Goal: Task Accomplishment & Management: Manage account settings

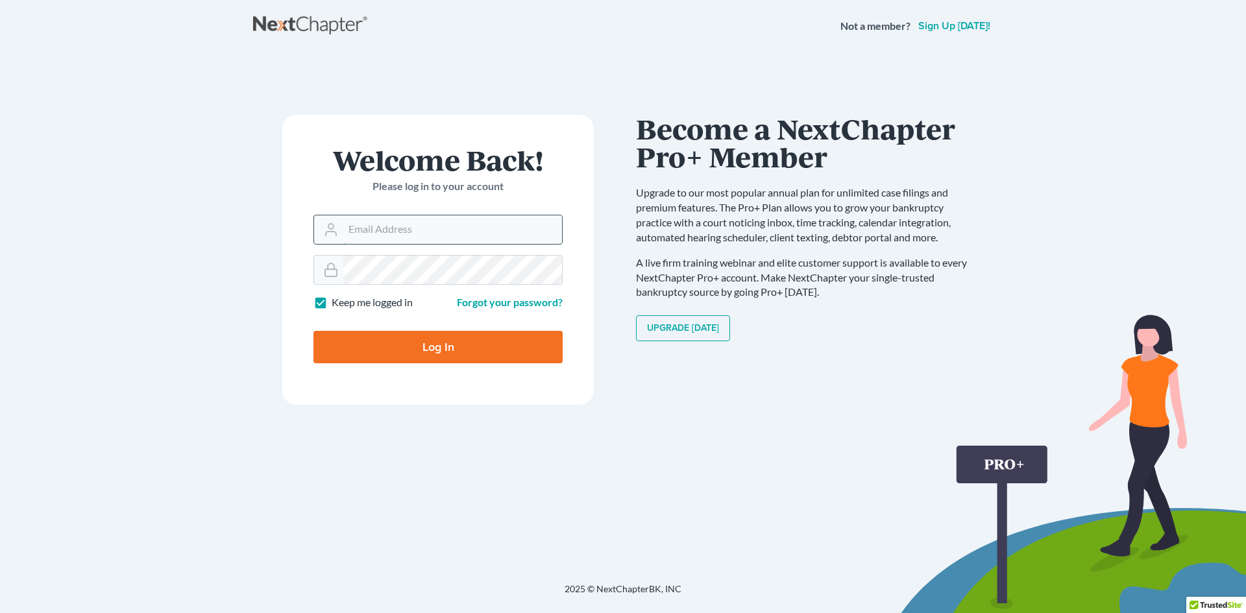
click at [391, 228] on input "Email Address" at bounding box center [452, 230] width 219 height 29
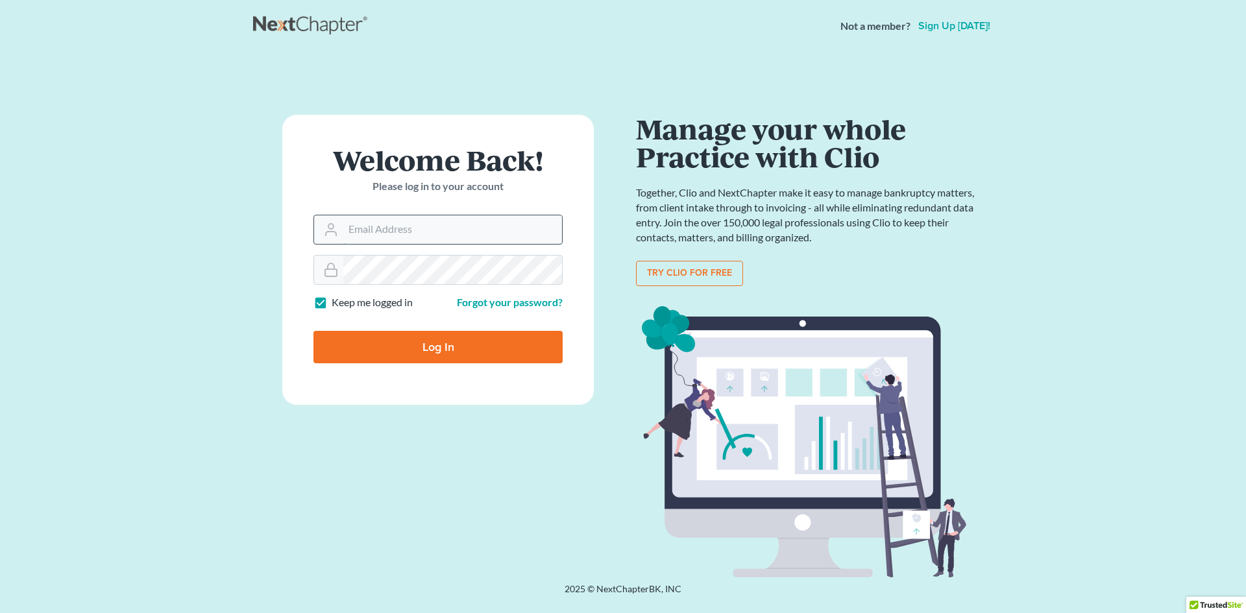
type input "[EMAIL_ADDRESS][DOMAIN_NAME]"
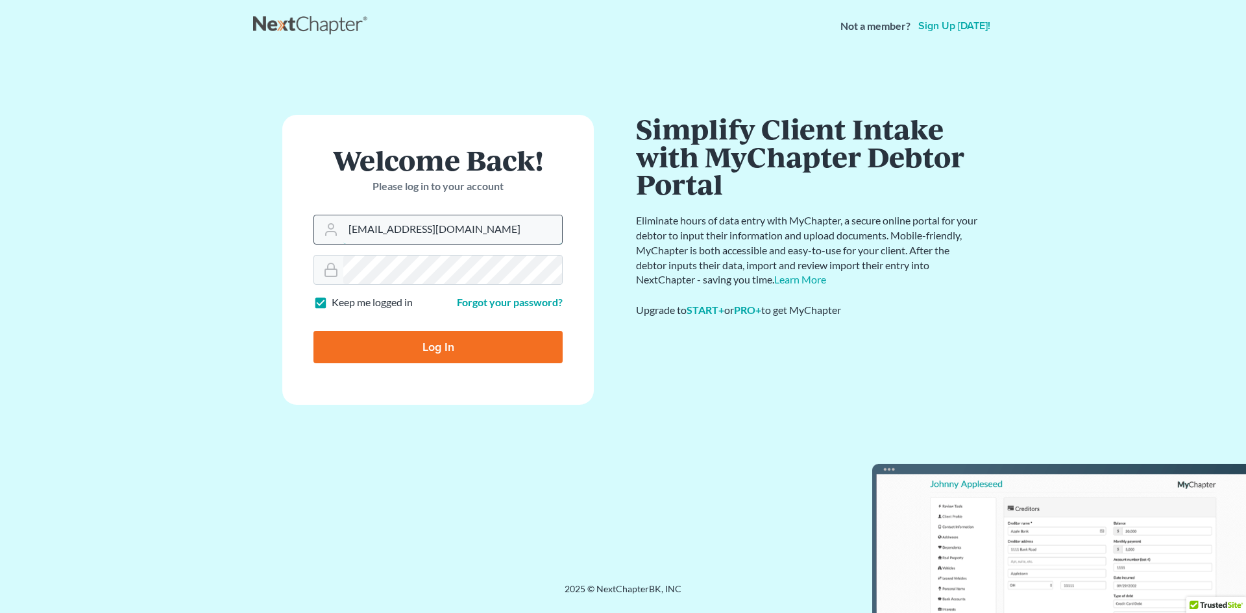
click at [455, 240] on input "[EMAIL_ADDRESS][DOMAIN_NAME]" at bounding box center [452, 230] width 219 height 29
drag, startPoint x: 455, startPoint y: 240, endPoint x: 308, endPoint y: 235, distance: 147.4
click at [310, 236] on form "Welcome Back! Please log in to your account Email Address [EMAIL_ADDRESS][DOMAI…" at bounding box center [438, 260] width 312 height 290
click at [375, 227] on input "Email Address" at bounding box center [452, 230] width 219 height 29
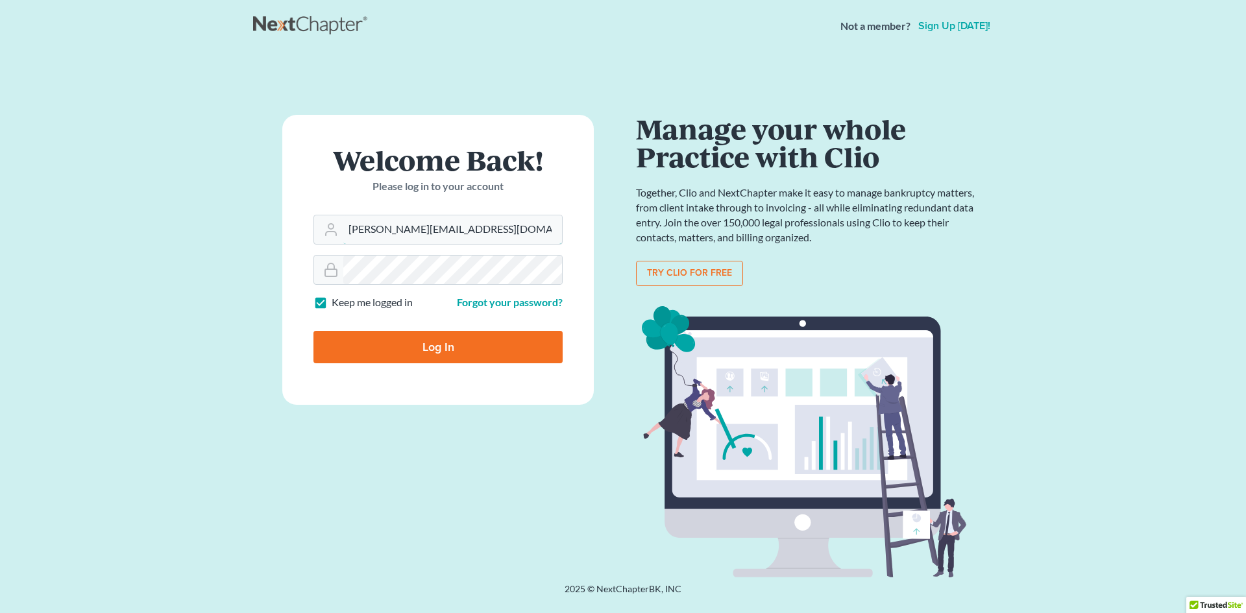
type input "[PERSON_NAME][EMAIL_ADDRESS][DOMAIN_NAME]"
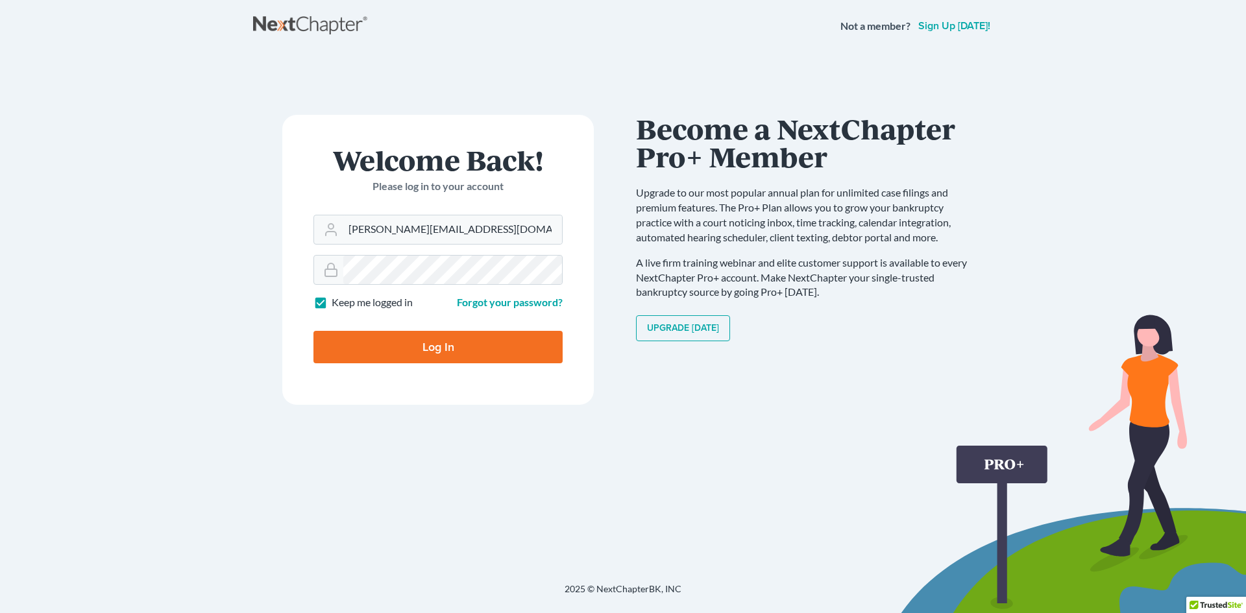
click at [404, 350] on input "Log In" at bounding box center [438, 347] width 249 height 32
type input "Thinking..."
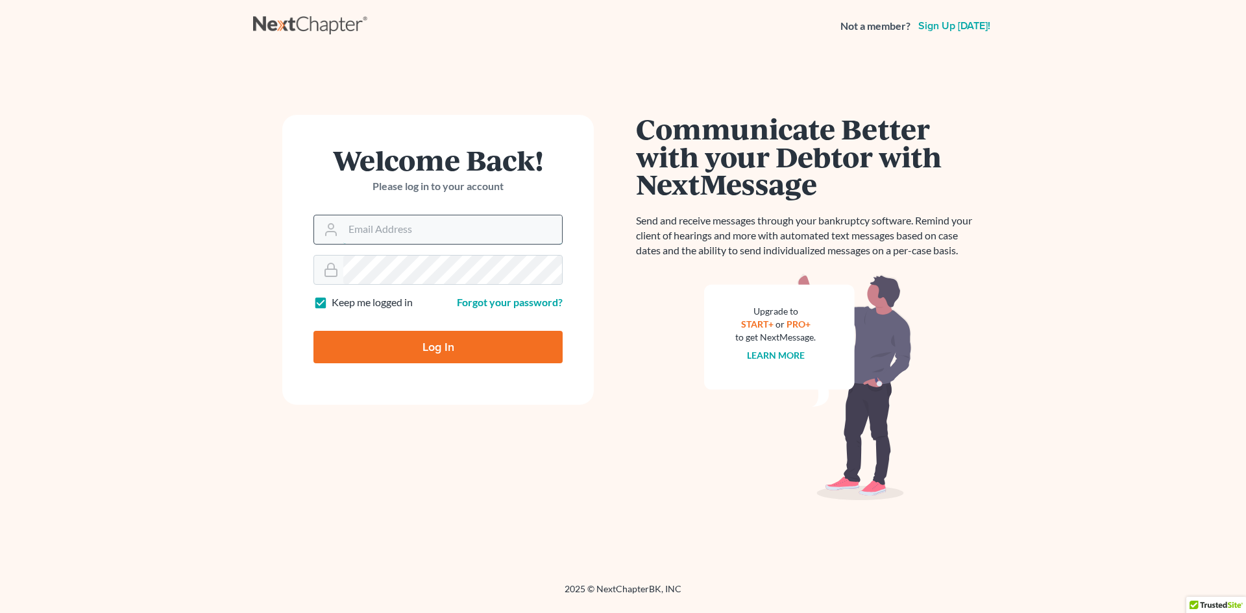
click at [386, 230] on input "Email Address" at bounding box center [452, 230] width 219 height 29
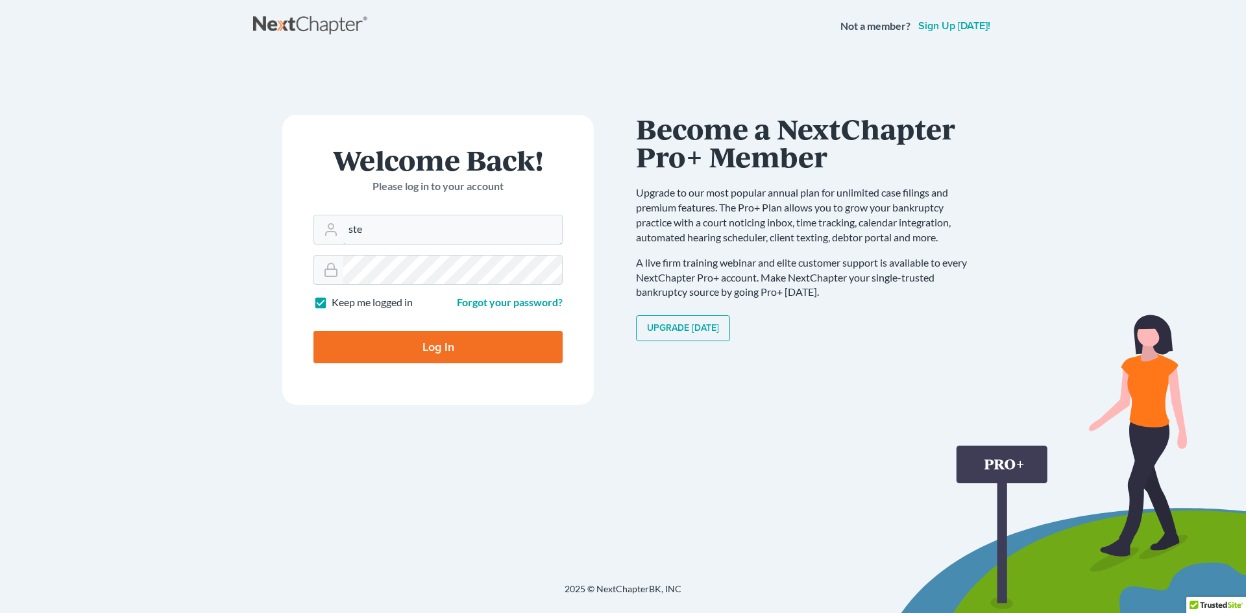
type input "stephen@smsirotalaw.com"
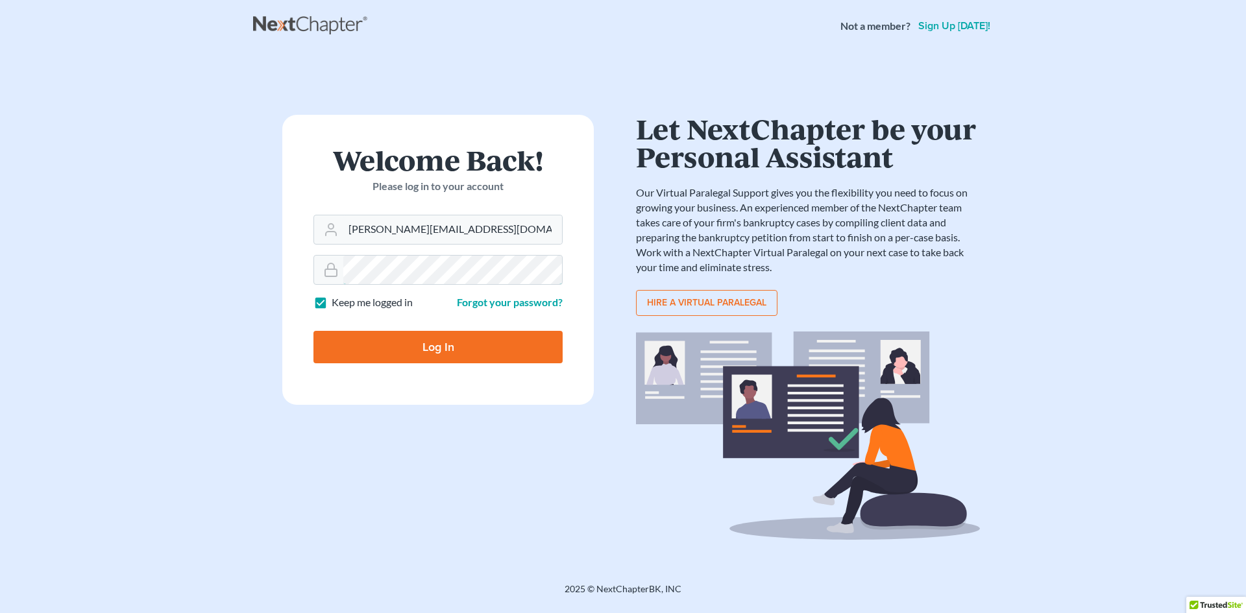
click at [314, 331] on input "Log In" at bounding box center [438, 347] width 249 height 32
type input "Thinking..."
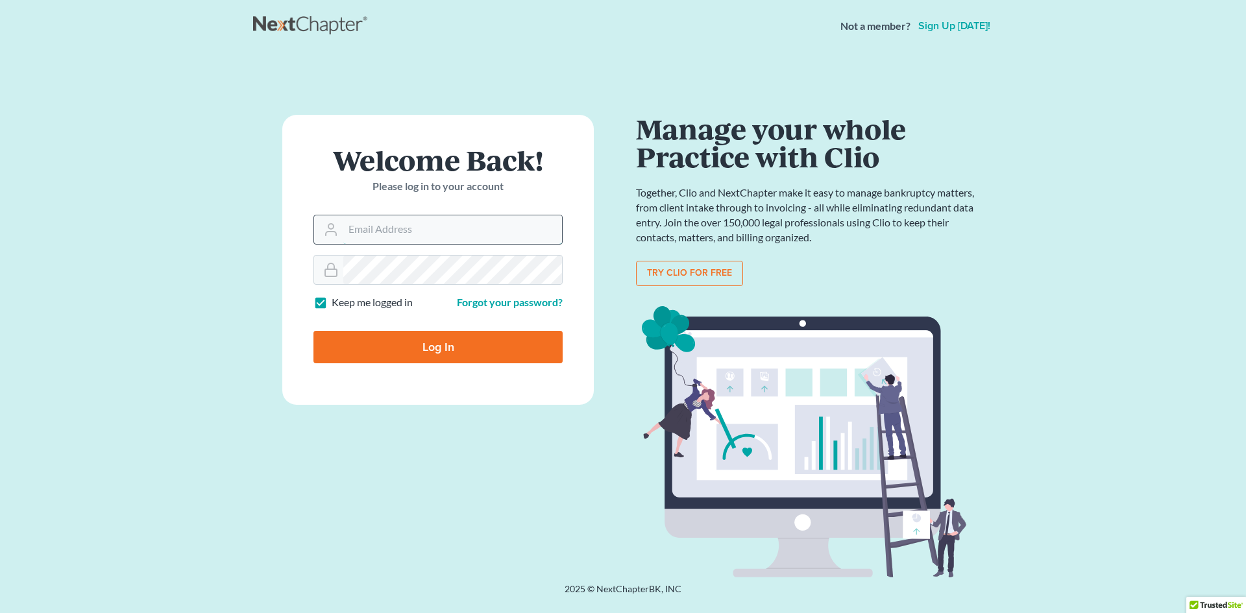
click at [441, 234] on input "Email Address" at bounding box center [452, 230] width 219 height 29
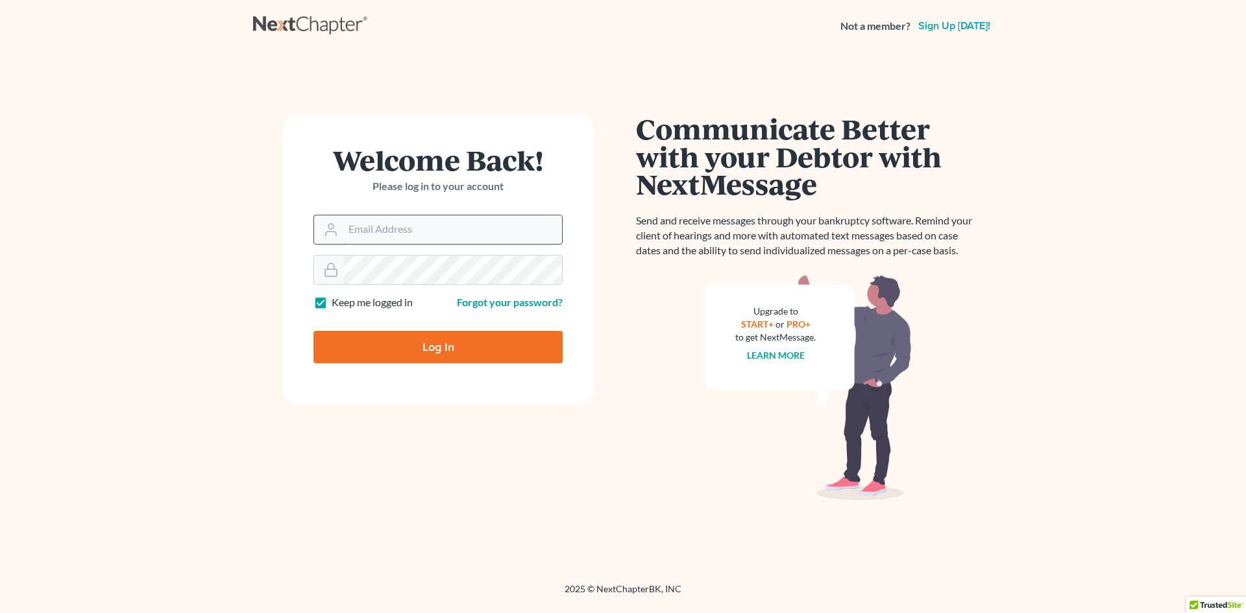
type input "stephen@smsirotalaw.com"
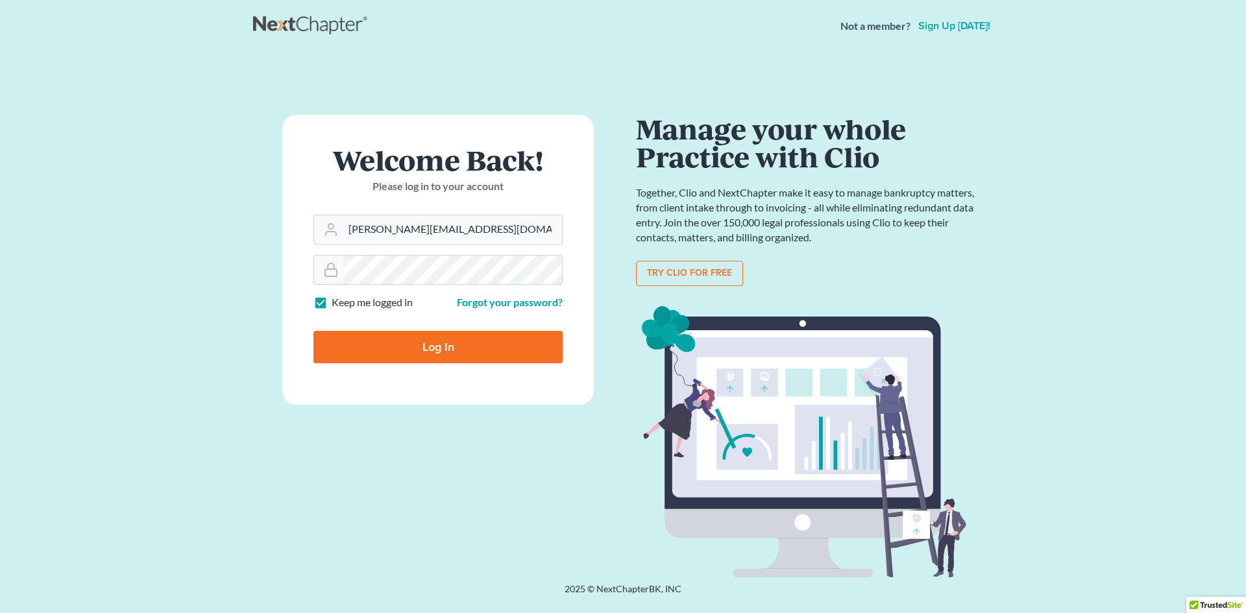
click at [314, 331] on input "Log In" at bounding box center [438, 347] width 249 height 32
type input "Thinking..."
